Goal: Transaction & Acquisition: Purchase product/service

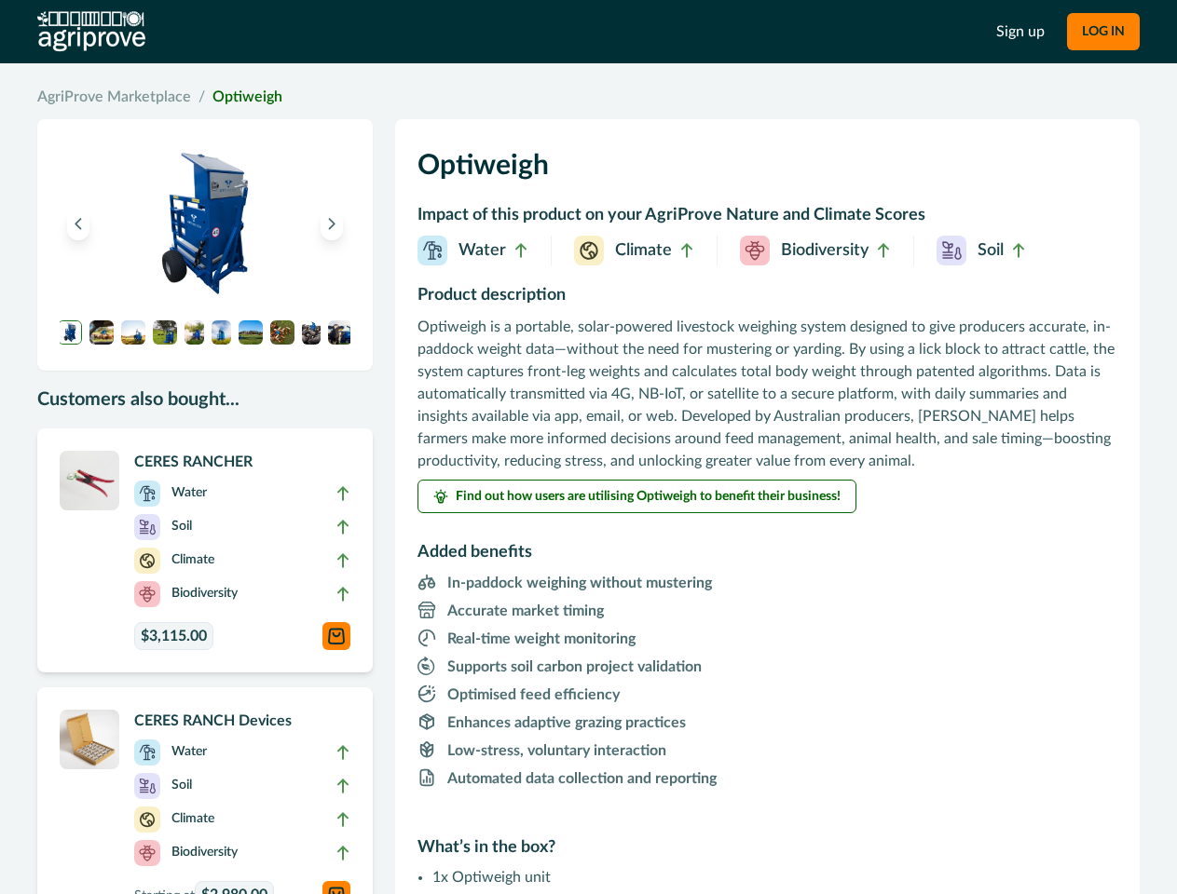
click at [588, 447] on p "Optiweigh is a portable, solar-powered livestock weighing system designed to gi…" at bounding box center [767, 394] width 700 height 157
click at [1102, 32] on button "LOG IN" at bounding box center [1103, 31] width 73 height 37
click at [78, 224] on icon "Previous image" at bounding box center [78, 223] width 13 height 13
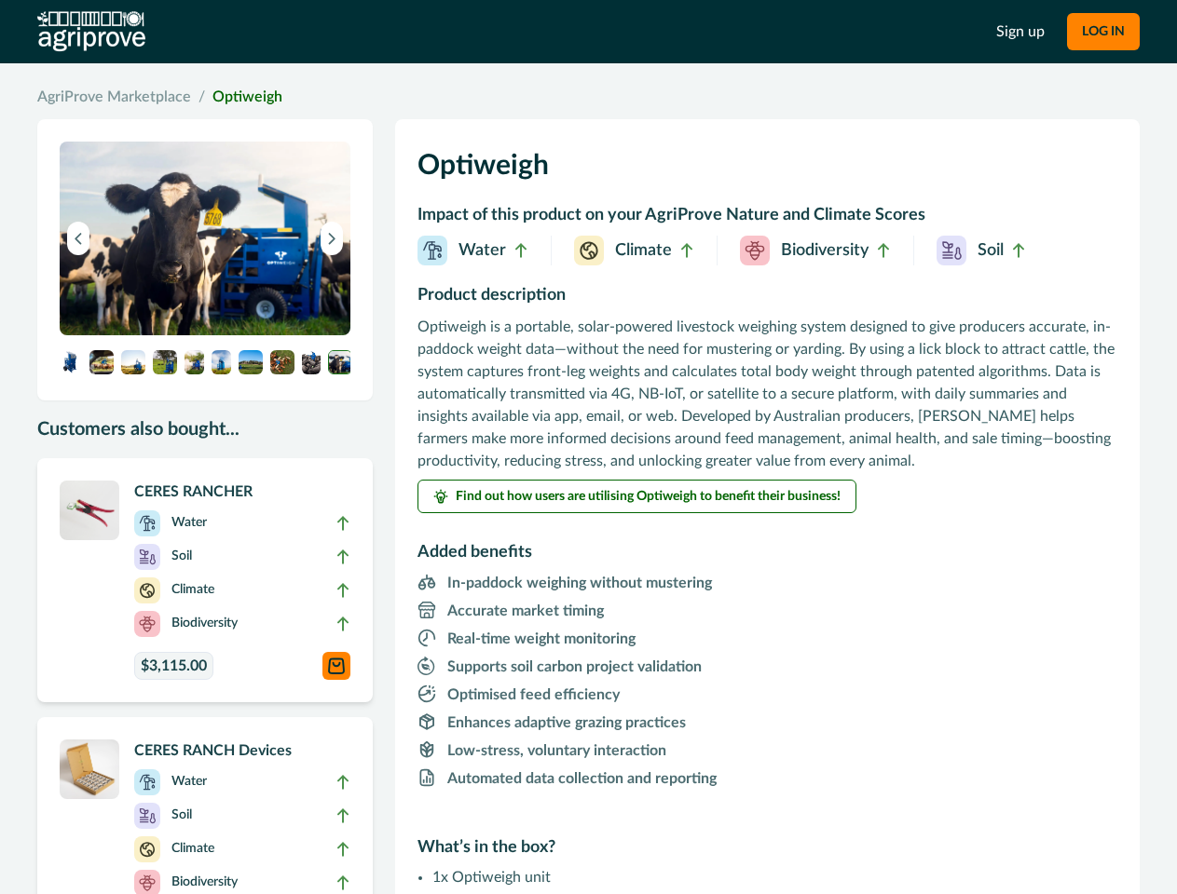
click at [332, 224] on button "Next image" at bounding box center [332, 239] width 22 height 34
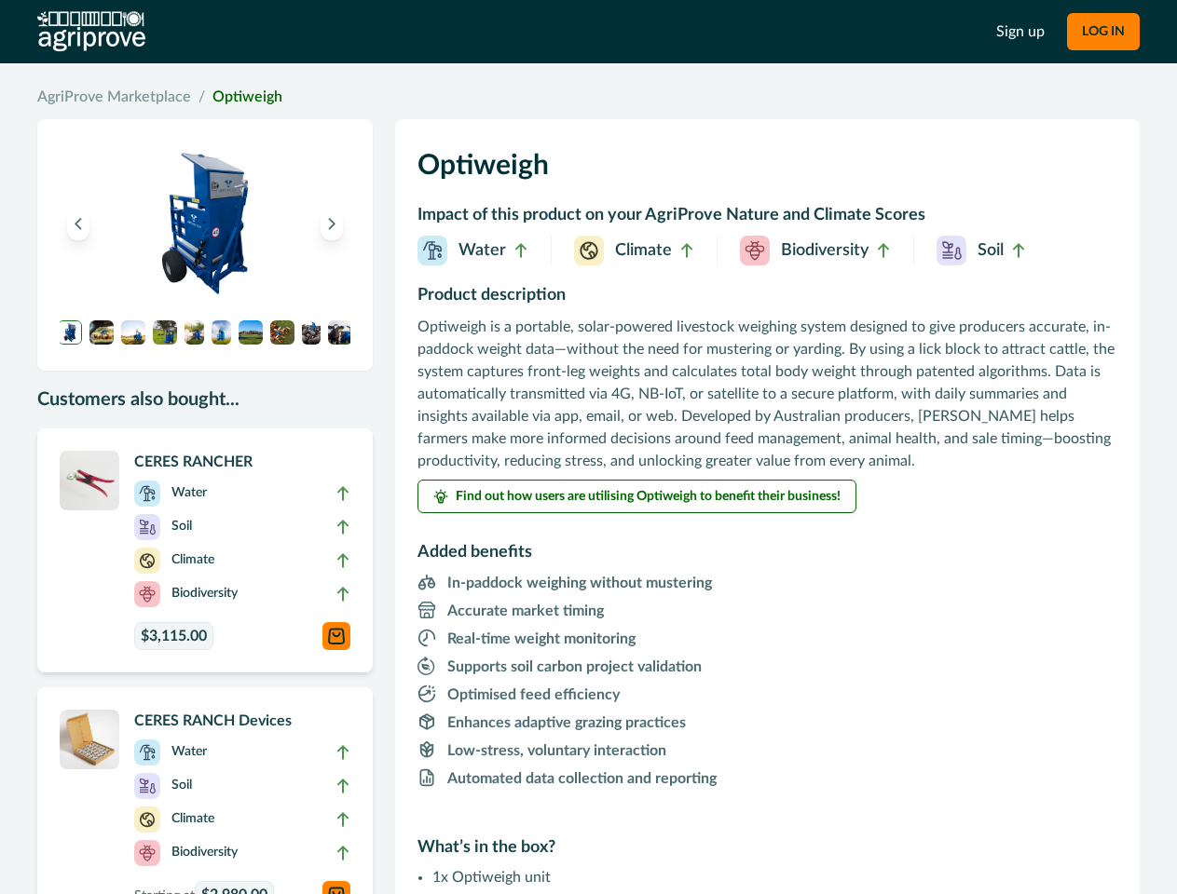
click at [70, 333] on img at bounding box center [70, 333] width 24 height 24
click at [102, 333] on img at bounding box center [101, 333] width 24 height 24
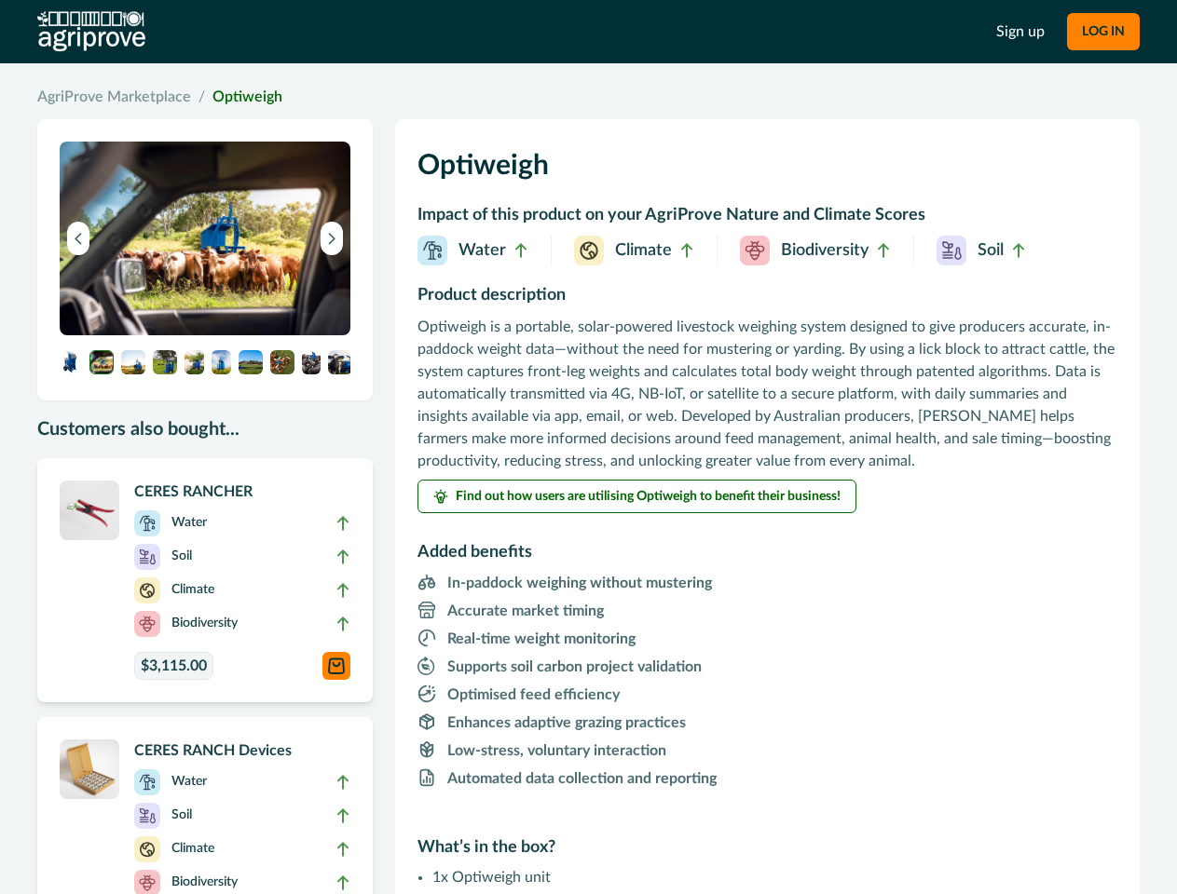
click at [133, 333] on img at bounding box center [205, 239] width 291 height 194
click at [165, 333] on img at bounding box center [205, 239] width 291 height 194
click at [194, 333] on img at bounding box center [205, 239] width 291 height 194
click at [221, 333] on img at bounding box center [205, 239] width 291 height 194
